Goal: Browse casually: Explore the website without a specific task or goal

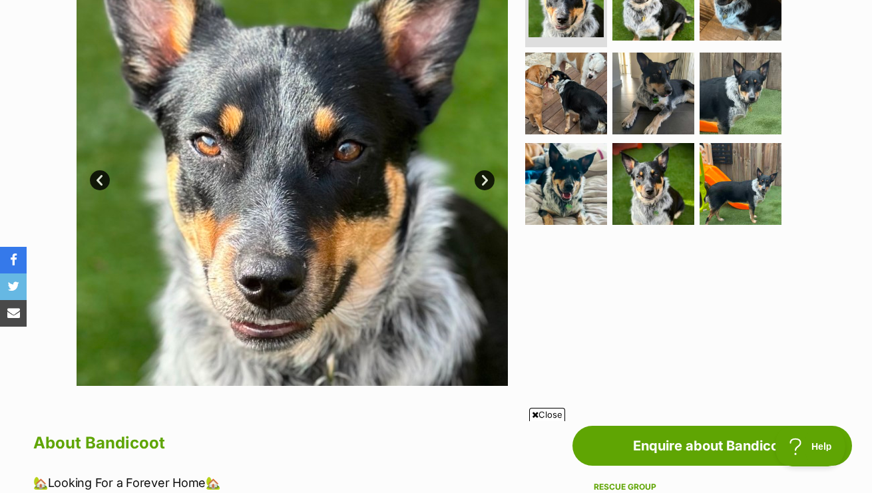
scroll to position [325, 0]
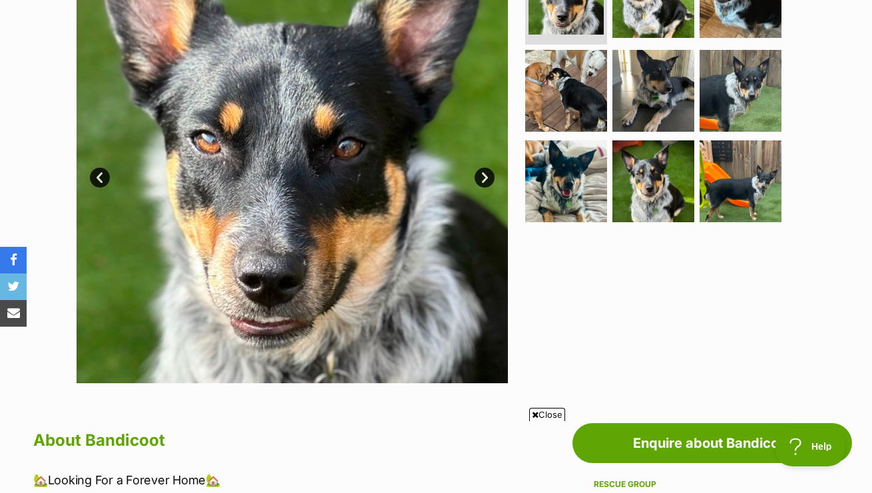
click at [485, 175] on link "Next" at bounding box center [485, 178] width 20 height 20
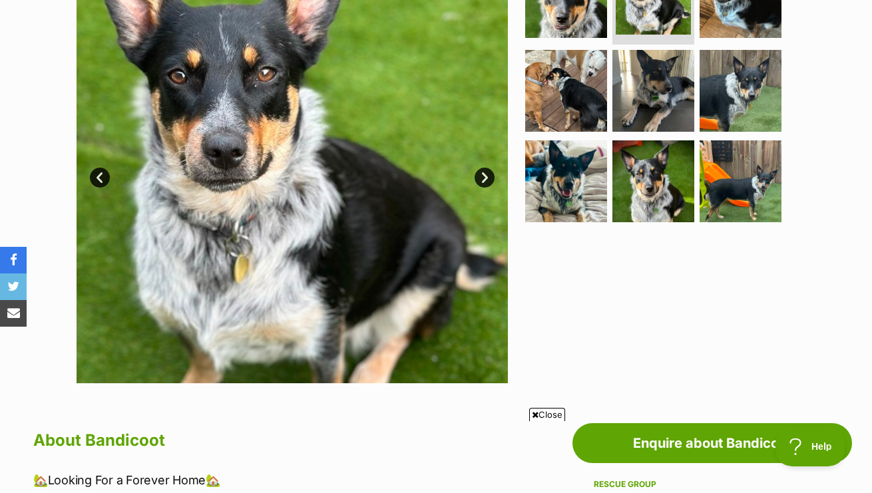
click at [486, 175] on link "Next" at bounding box center [485, 178] width 20 height 20
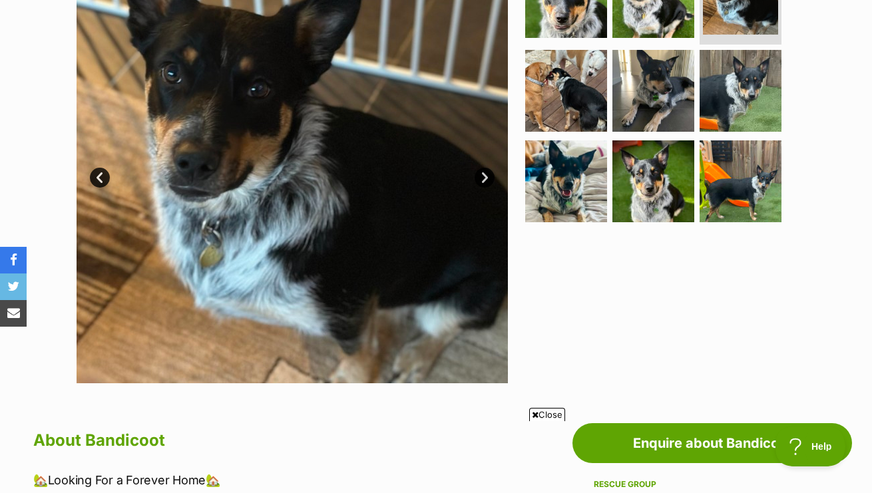
click at [486, 175] on link "Next" at bounding box center [485, 178] width 20 height 20
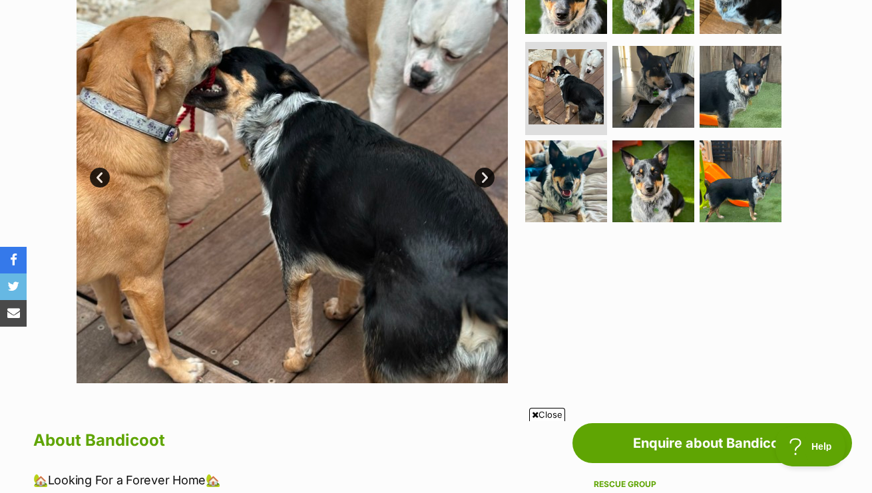
click at [486, 175] on link "Next" at bounding box center [485, 178] width 20 height 20
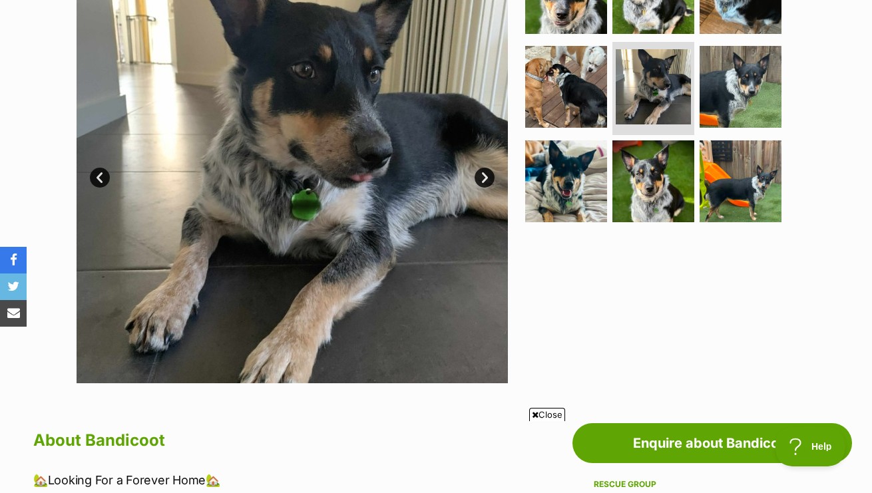
click at [486, 175] on link "Next" at bounding box center [485, 178] width 20 height 20
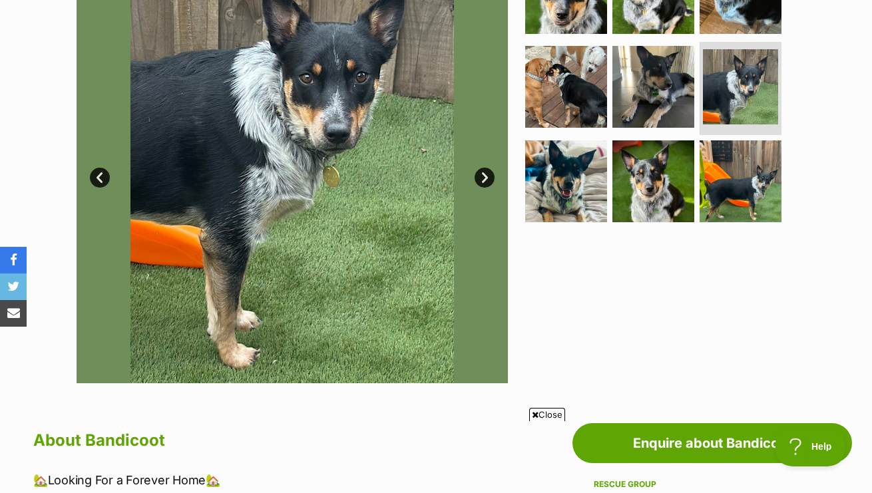
scroll to position [0, 0]
click at [486, 175] on link "Next" at bounding box center [485, 178] width 20 height 20
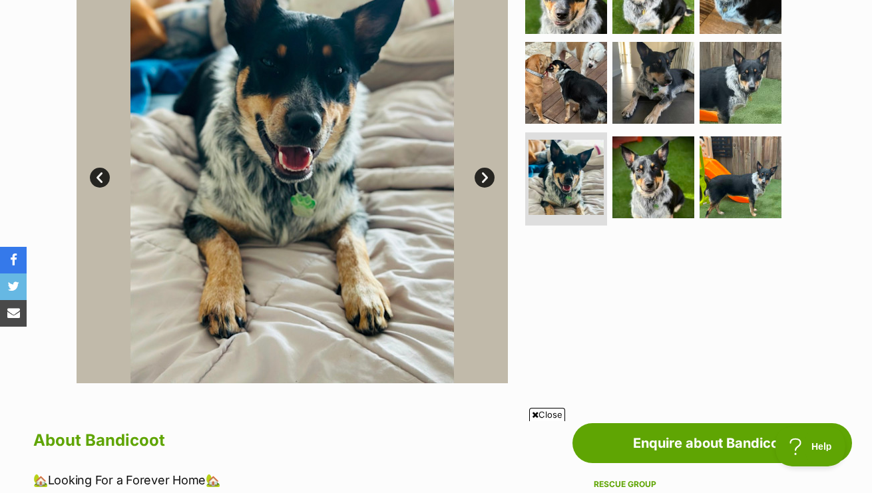
click at [486, 175] on link "Next" at bounding box center [485, 178] width 20 height 20
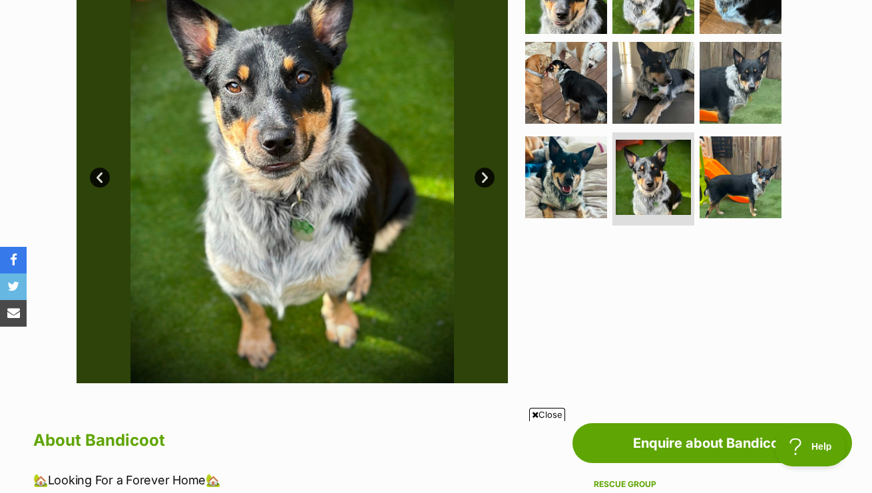
click at [486, 175] on link "Next" at bounding box center [485, 178] width 20 height 20
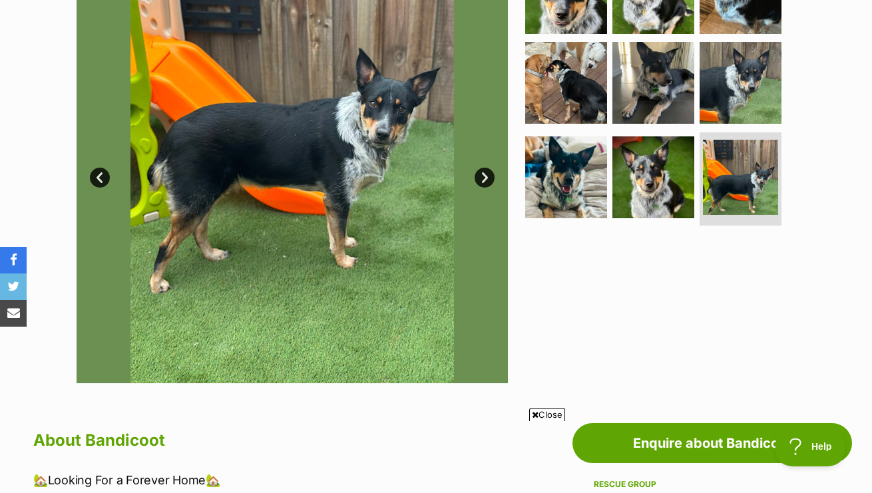
click at [486, 175] on link "Next" at bounding box center [485, 178] width 20 height 20
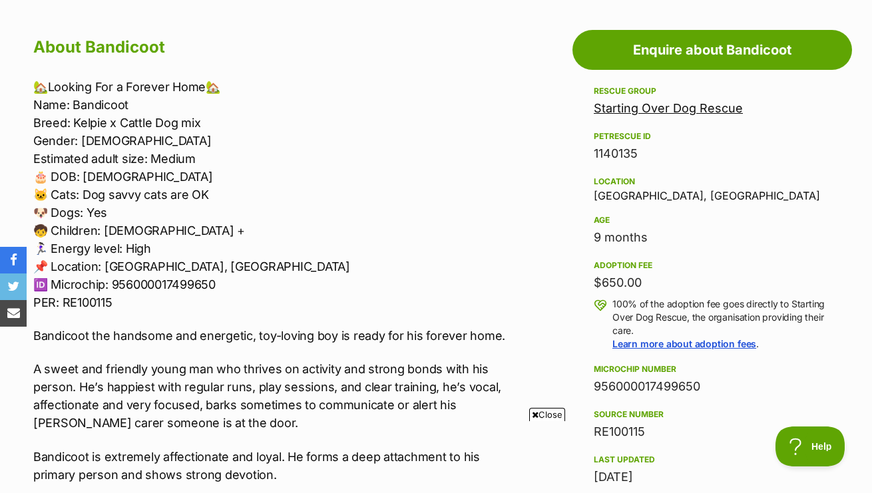
scroll to position [716, 0]
